Goal: Task Accomplishment & Management: Complete application form

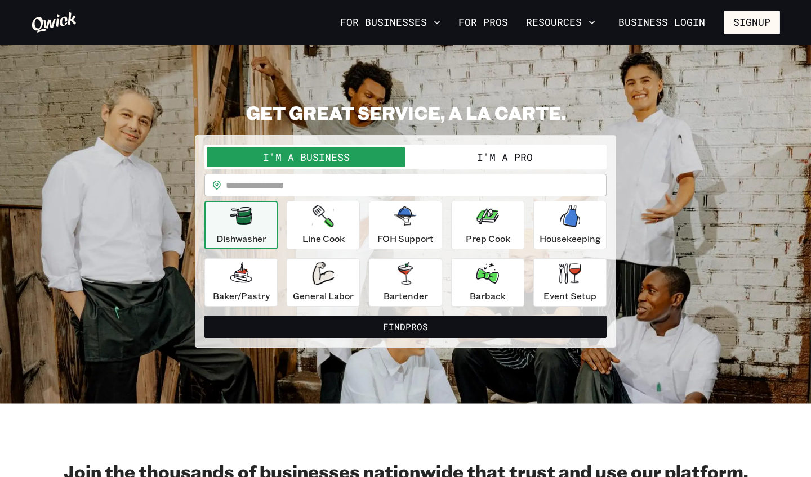
click at [502, 160] on button "I'm a Pro" at bounding box center [504, 157] width 199 height 20
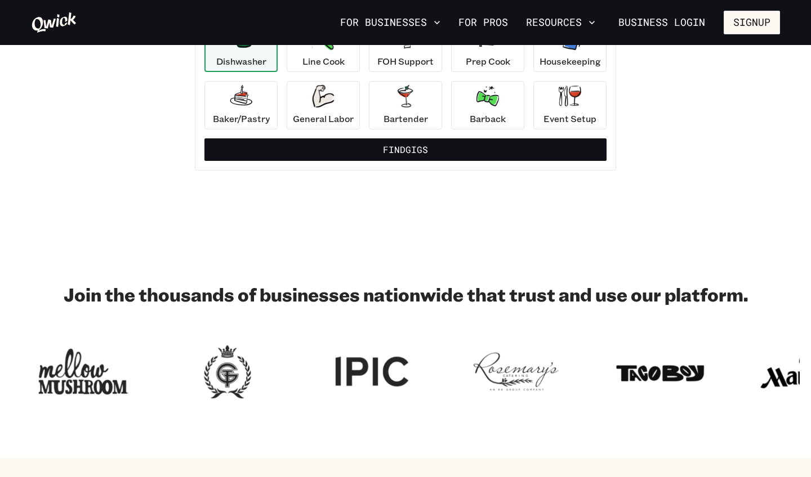
scroll to position [176, 0]
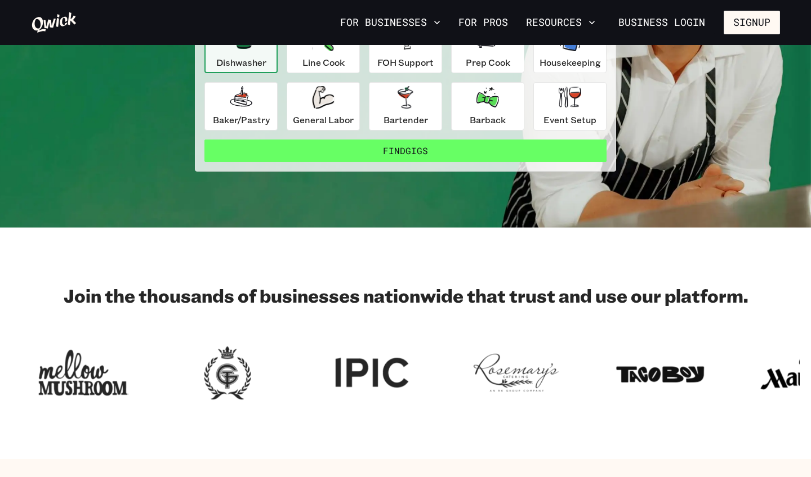
click at [455, 155] on button "Find Gigs" at bounding box center [405, 151] width 402 height 23
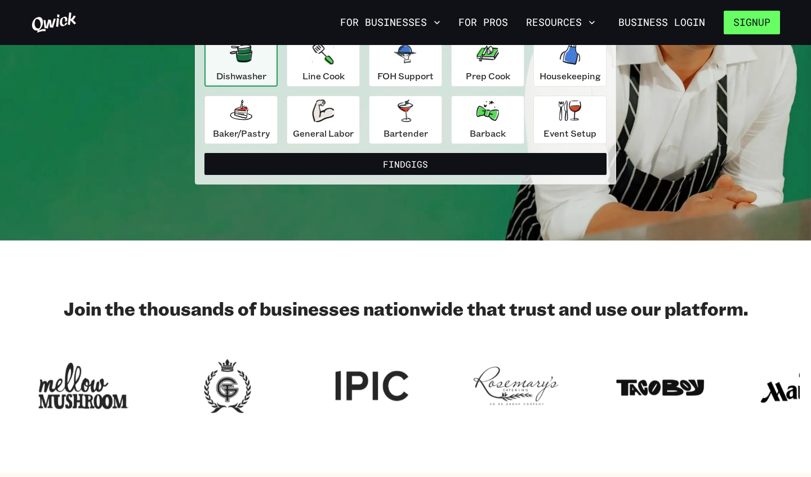
click at [745, 28] on button "Signup" at bounding box center [751, 23] width 56 height 24
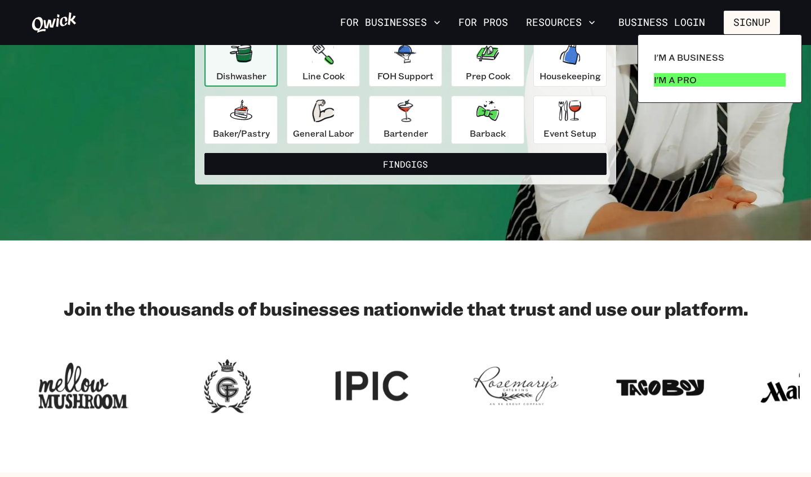
click at [664, 75] on p "I'm a Pro" at bounding box center [674, 80] width 43 height 14
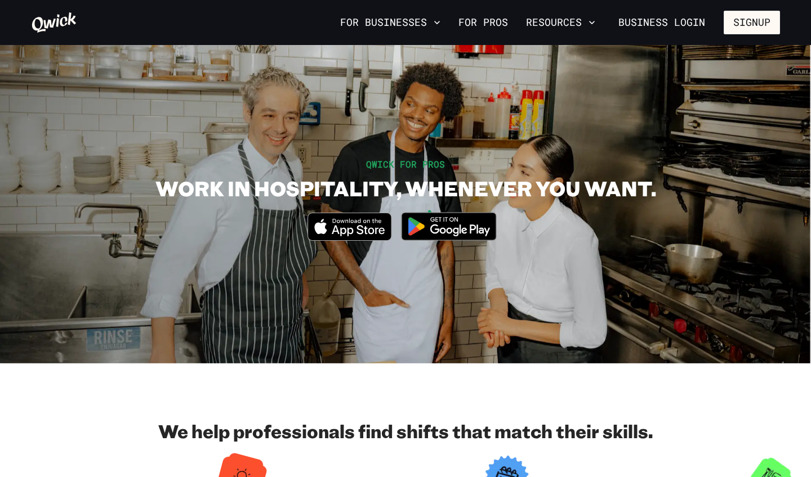
click at [45, 20] on icon at bounding box center [54, 22] width 44 height 20
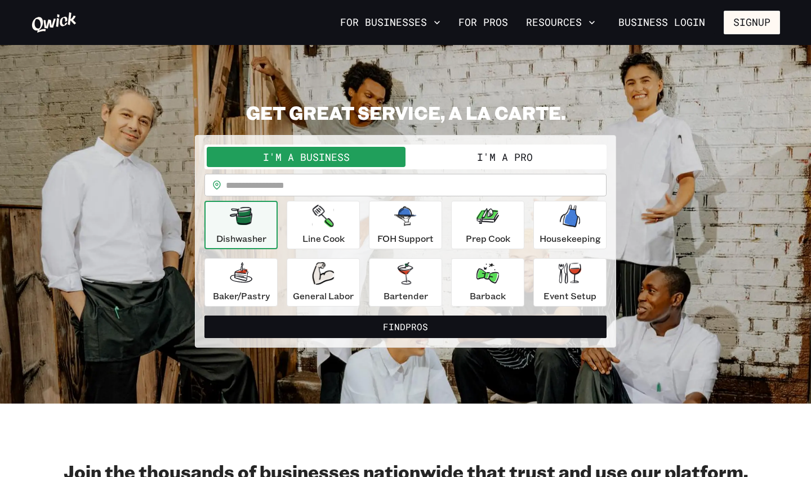
click at [462, 153] on button "I'm a Pro" at bounding box center [504, 157] width 199 height 20
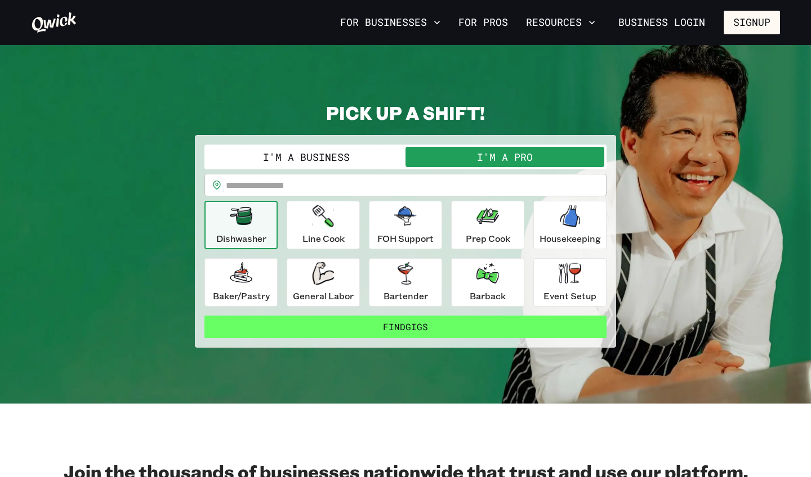
click at [394, 325] on button "Find Gigs" at bounding box center [405, 327] width 402 height 23
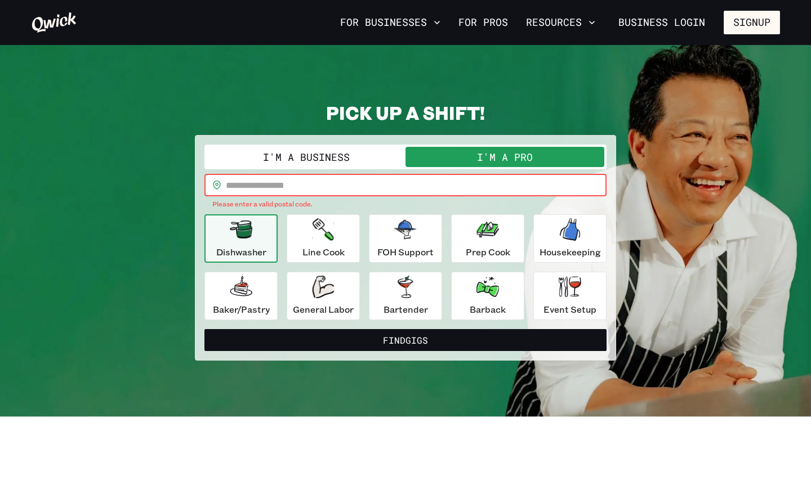
click at [326, 190] on input "text" at bounding box center [416, 185] width 380 height 23
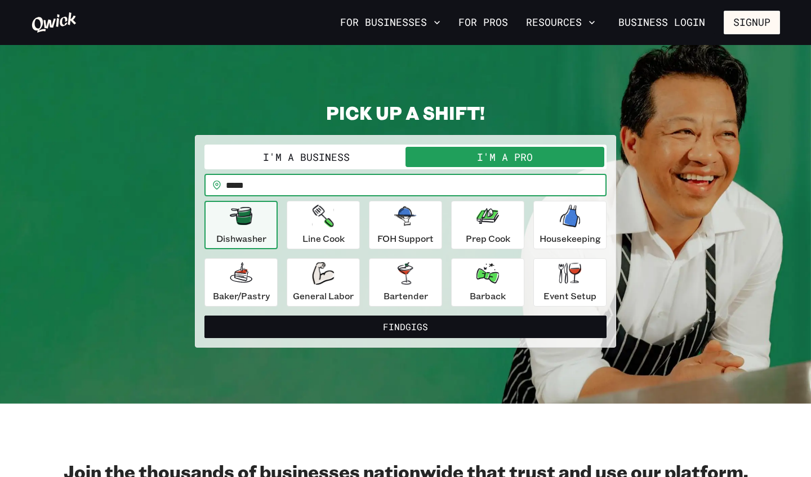
type input "*****"
click at [405, 326] on button "Find Gigs" at bounding box center [405, 327] width 402 height 23
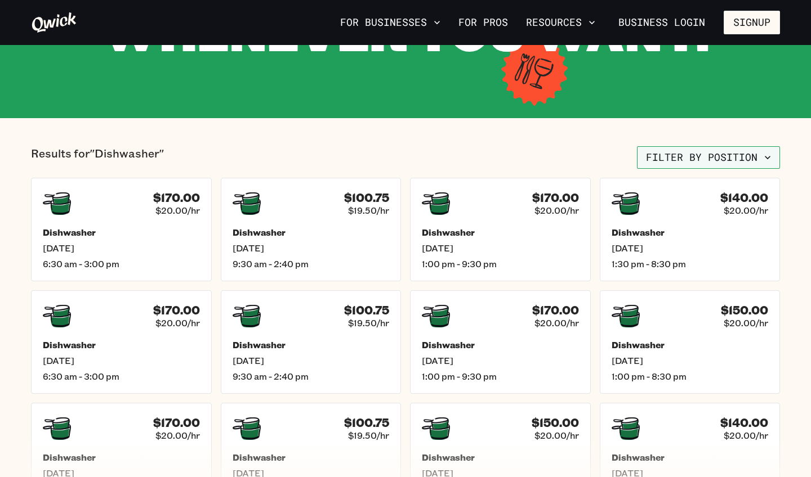
scroll to position [184, 0]
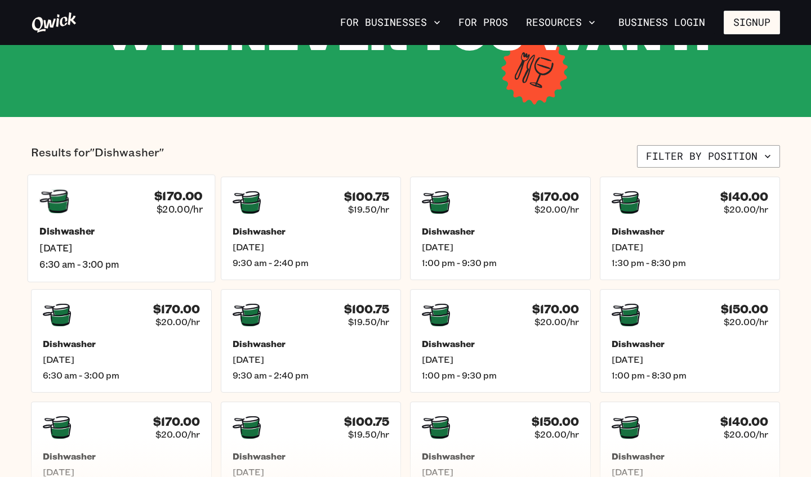
click at [126, 212] on div "$170.00 $20.00/hr" at bounding box center [120, 201] width 163 height 29
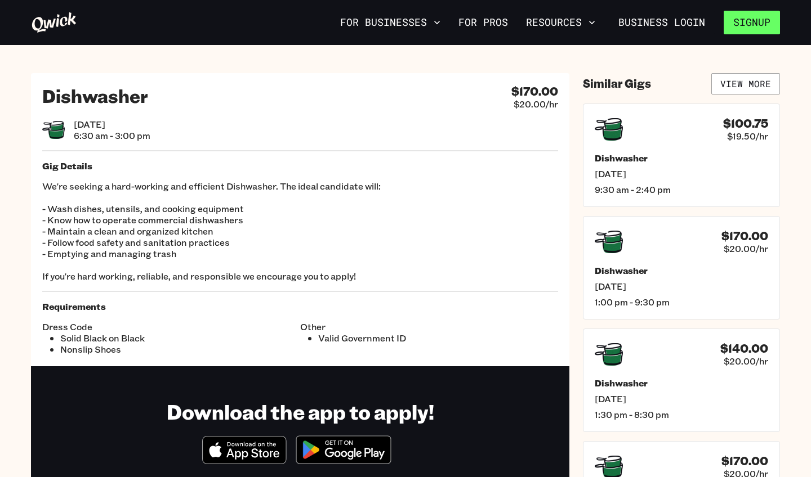
click at [737, 28] on button "Signup" at bounding box center [751, 23] width 56 height 24
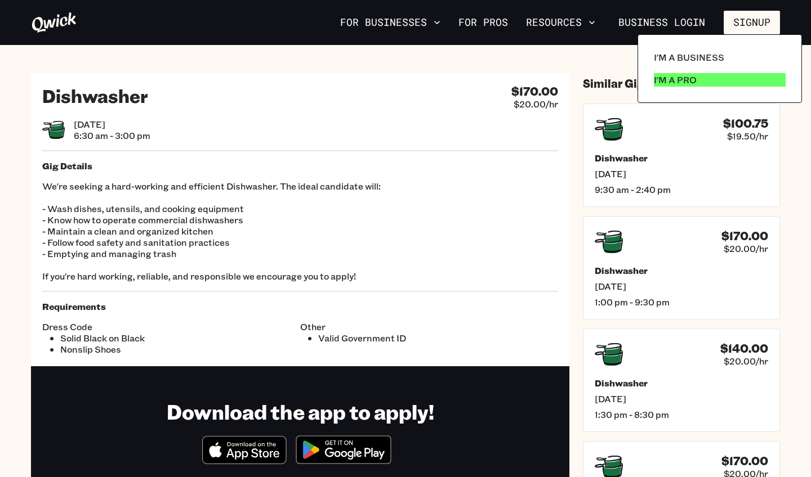
click at [673, 83] on p "I'm a Pro" at bounding box center [674, 80] width 43 height 14
